Goal: Task Accomplishment & Management: Use online tool/utility

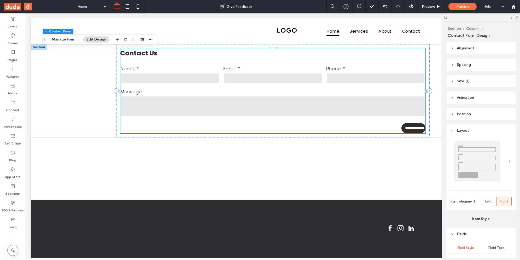
scroll to position [0, 78]
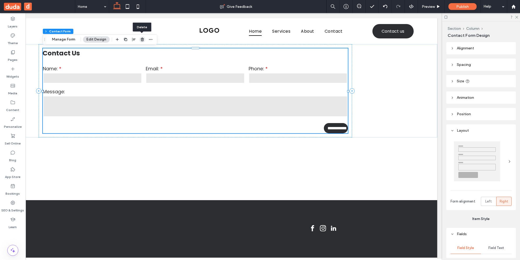
click at [140, 38] on icon "button" at bounding box center [142, 39] width 4 height 4
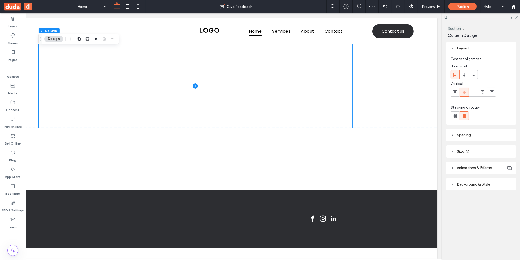
click at [19, 240] on div "Layers Theme Pages Widgets Media Content Personalize Sell Online Blog App Store…" at bounding box center [13, 136] width 26 height 247
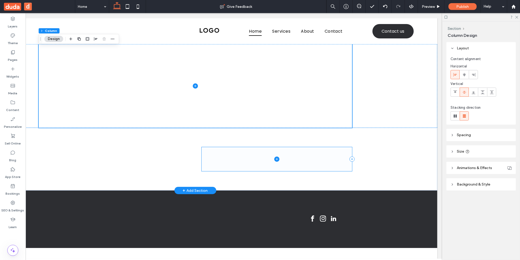
click at [277, 165] on span at bounding box center [277, 159] width 150 height 24
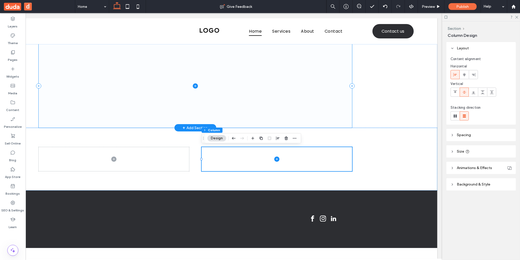
click at [194, 80] on span at bounding box center [196, 86] width 314 height 84
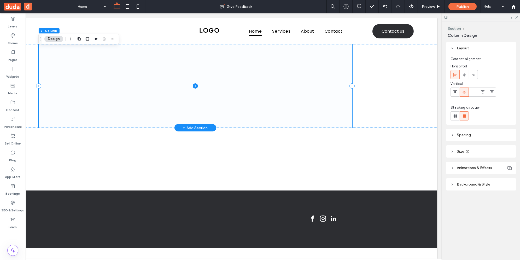
click at [195, 87] on icon at bounding box center [195, 85] width 5 height 5
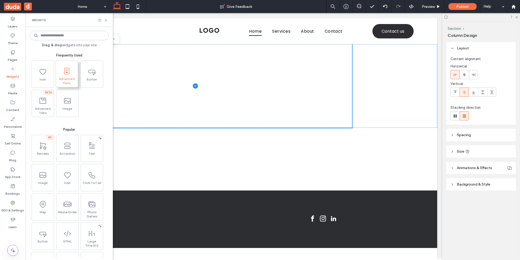
click at [67, 72] on use at bounding box center [66, 71] width 5 height 7
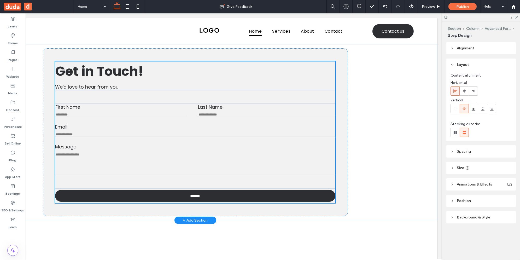
type input "****"
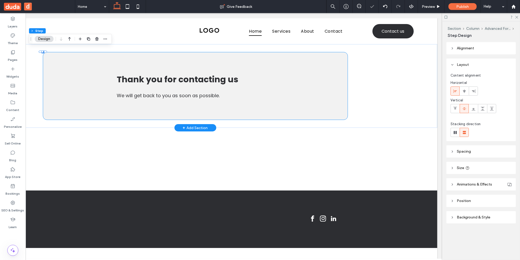
click at [76, 77] on div "Thank you for contacting us We will get back to you as soon as possible. There …" at bounding box center [195, 86] width 305 height 68
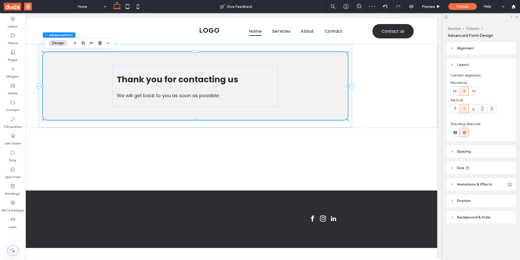
click at [97, 42] on span "button" at bounding box center [100, 43] width 6 height 6
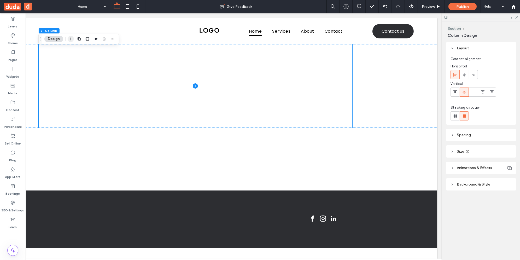
click at [69, 39] on icon "button" at bounding box center [71, 39] width 4 height 4
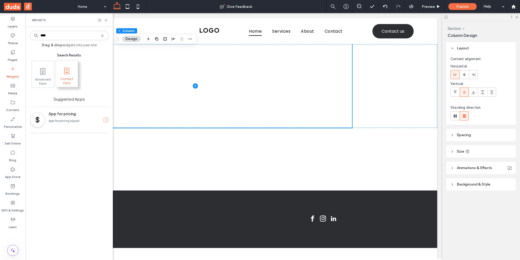
type input "****"
click at [65, 75] on span at bounding box center [67, 71] width 22 height 12
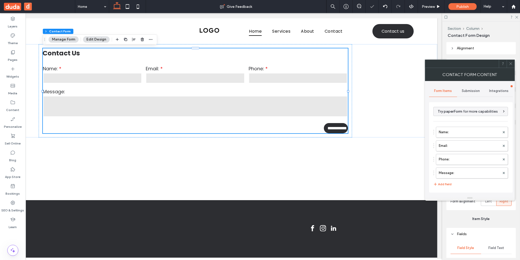
type input "**********"
type input "*"
type input "***"
type input "*"
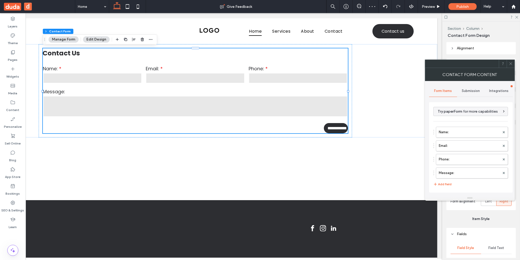
type input "***"
drag, startPoint x: 141, startPoint y: 42, endPoint x: 312, endPoint y: 69, distance: 173.2
click at [141, 42] on span "button" at bounding box center [142, 39] width 6 height 6
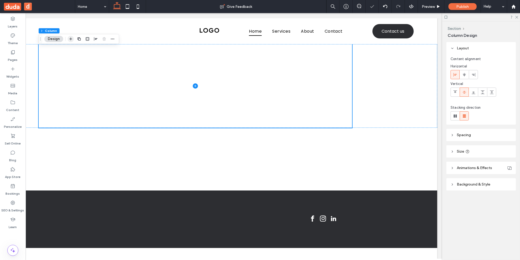
drag, startPoint x: 71, startPoint y: 39, endPoint x: 201, endPoint y: 78, distance: 136.4
click at [71, 39] on use "button" at bounding box center [70, 39] width 3 height 3
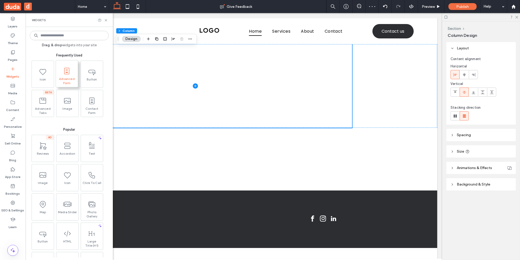
click at [69, 76] on span at bounding box center [67, 71] width 22 height 12
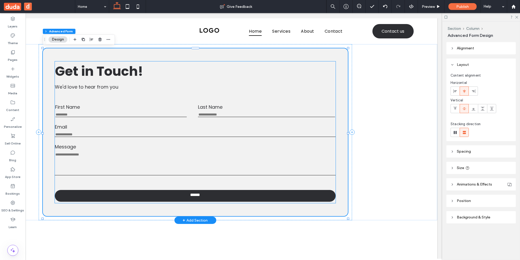
click at [201, 75] on h1 "Get in Touch! ﻿" at bounding box center [195, 71] width 281 height 20
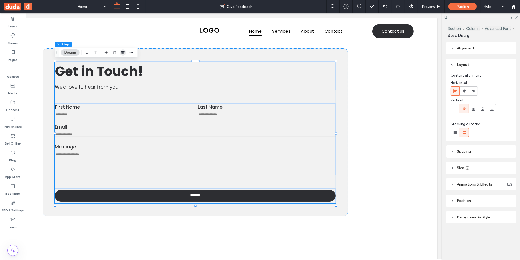
click at [122, 53] on icon "button" at bounding box center [123, 52] width 4 height 4
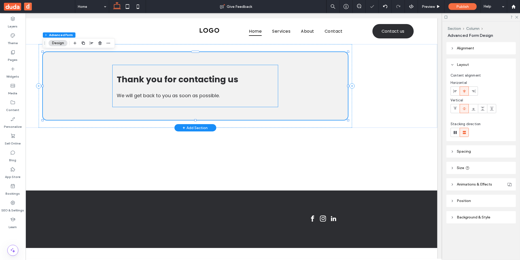
click at [144, 87] on div "Thank you for contacting us We will get back to you as soon as possible." at bounding box center [195, 86] width 165 height 42
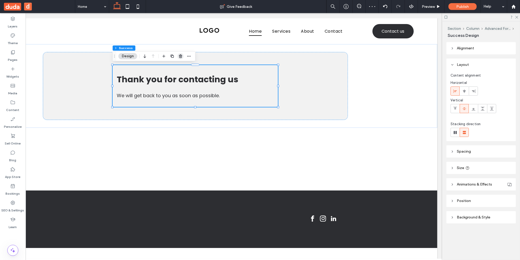
click at [181, 55] on use "button" at bounding box center [180, 55] width 3 height 3
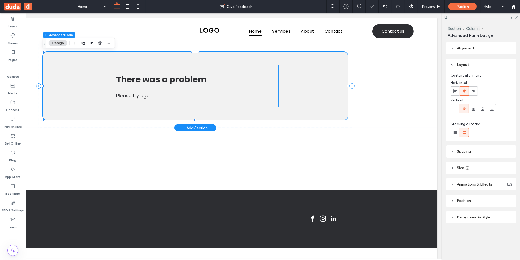
click at [158, 83] on span "There was a problem" at bounding box center [162, 79] width 90 height 12
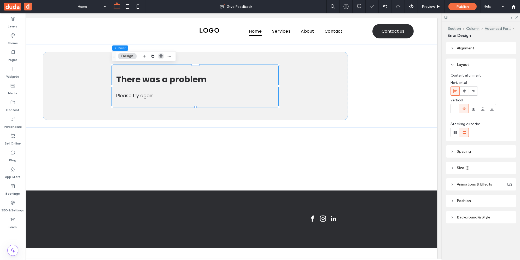
drag, startPoint x: 163, startPoint y: 56, endPoint x: 221, endPoint y: 38, distance: 61.5
click at [163, 56] on icon "button" at bounding box center [161, 56] width 4 height 4
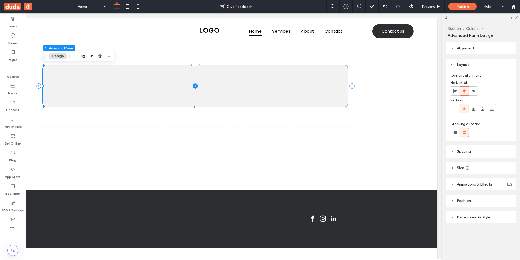
click at [75, 53] on div at bounding box center [75, 55] width 6 height 9
drag, startPoint x: 98, startPoint y: 55, endPoint x: 140, endPoint y: 57, distance: 41.3
click at [98, 55] on icon "button" at bounding box center [100, 56] width 4 height 4
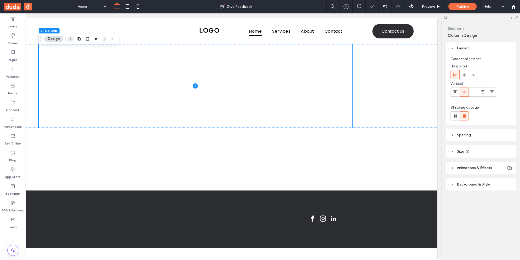
click at [69, 39] on icon "button" at bounding box center [71, 39] width 4 height 4
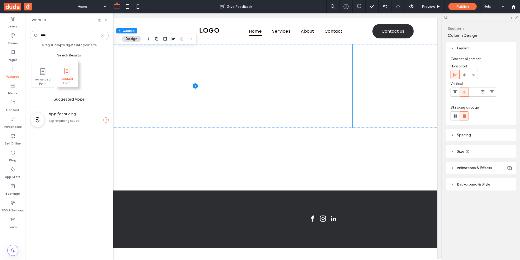
type input "****"
click at [68, 80] on span "Contact Form" at bounding box center [67, 80] width 22 height 7
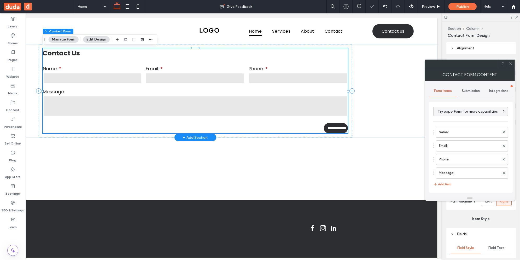
type input "**********"
type input "*"
type input "***"
type input "*"
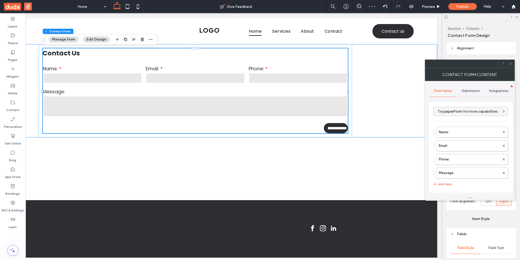
type input "***"
click at [510, 63] on icon at bounding box center [511, 64] width 4 height 4
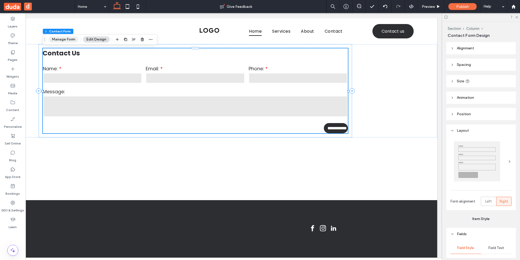
click at [65, 39] on button "Manage Form" at bounding box center [64, 39] width 30 height 6
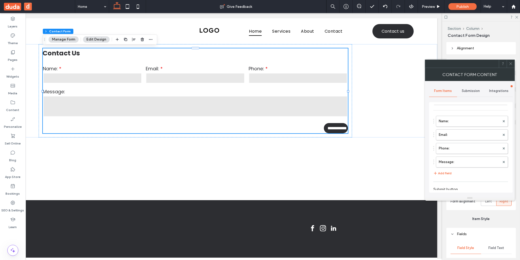
scroll to position [0, 0]
click at [510, 64] on icon at bounding box center [511, 64] width 4 height 4
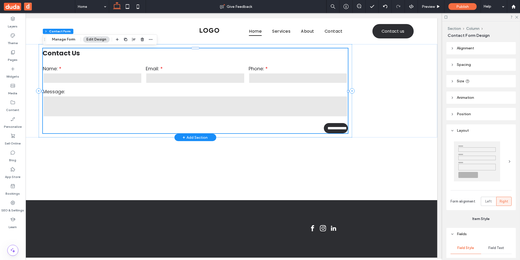
click at [134, 124] on form "**********" at bounding box center [195, 99] width 305 height 68
type input "*"
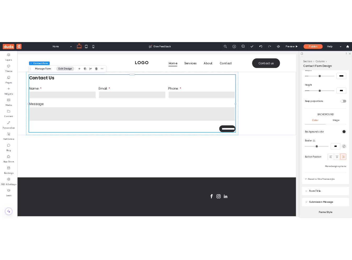
scroll to position [367, 0]
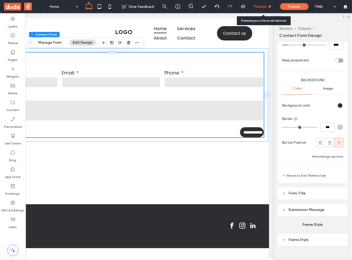
click at [259, 6] on span "Preview" at bounding box center [259, 6] width 13 height 4
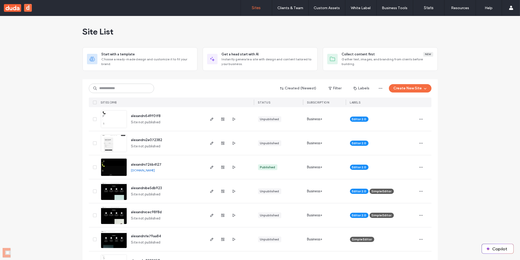
click at [233, 14] on div "Sites Clients & Team Client Management Client Billing Team Permissions Custom A…" at bounding box center [260, 8] width 520 height 16
click at [385, 28] on div "Site List" at bounding box center [260, 31] width 355 height 31
